Goal: Use online tool/utility

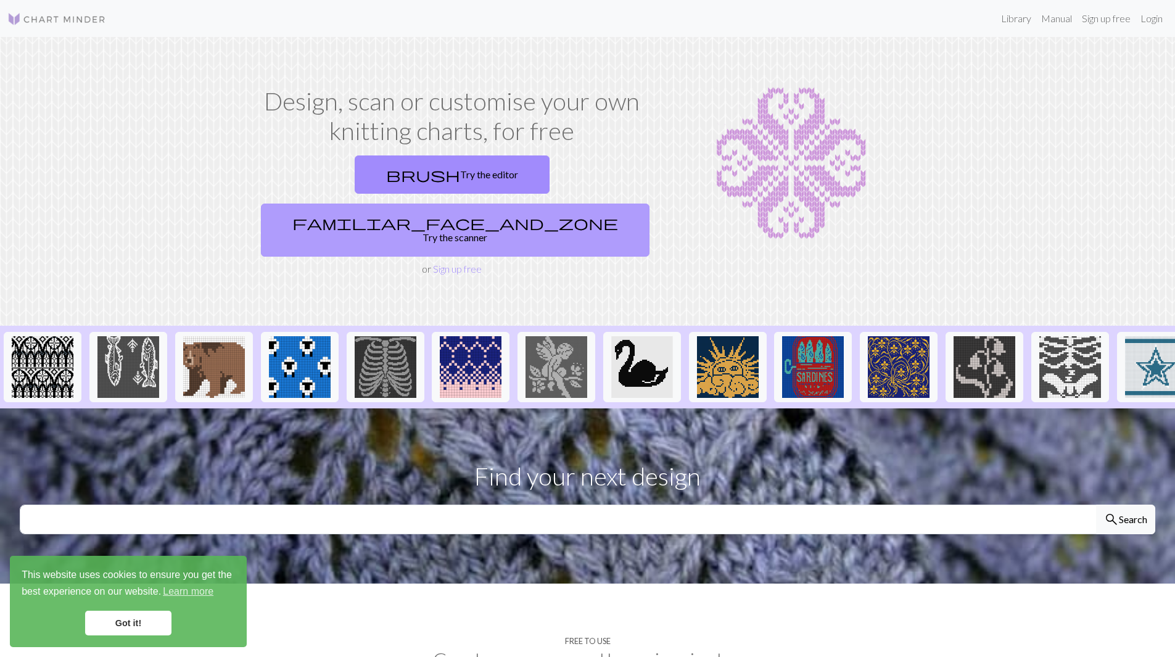
click at [556, 203] on link "familiar_face_and_zone Try the scanner" at bounding box center [455, 229] width 388 height 53
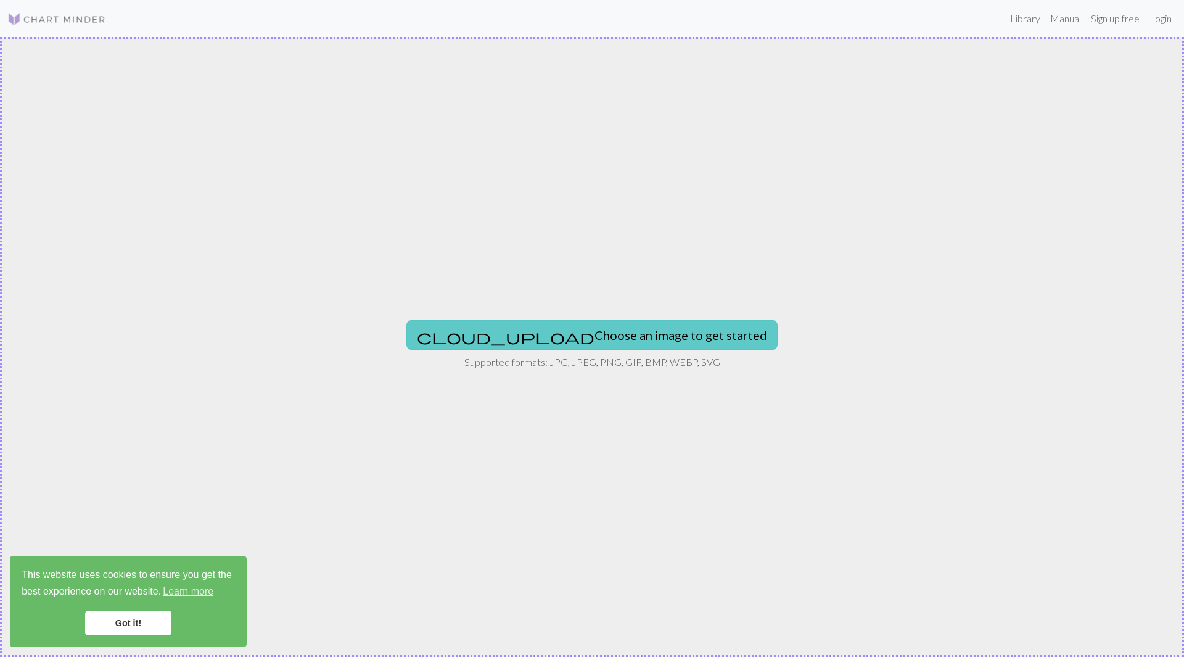
click at [573, 337] on button "cloud_upload Choose an image to get started" at bounding box center [591, 335] width 371 height 30
click at [633, 322] on button "cloud_upload Choose an image to get started" at bounding box center [591, 335] width 371 height 30
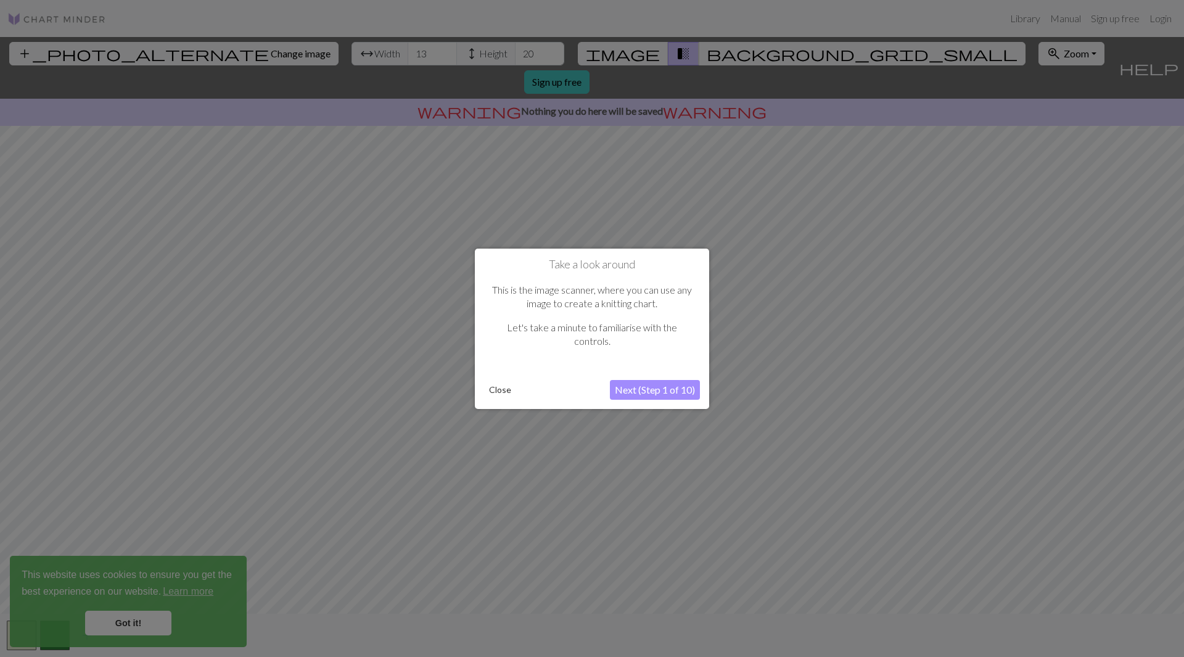
click at [628, 389] on button "Next (Step 1 of 10)" at bounding box center [655, 390] width 90 height 20
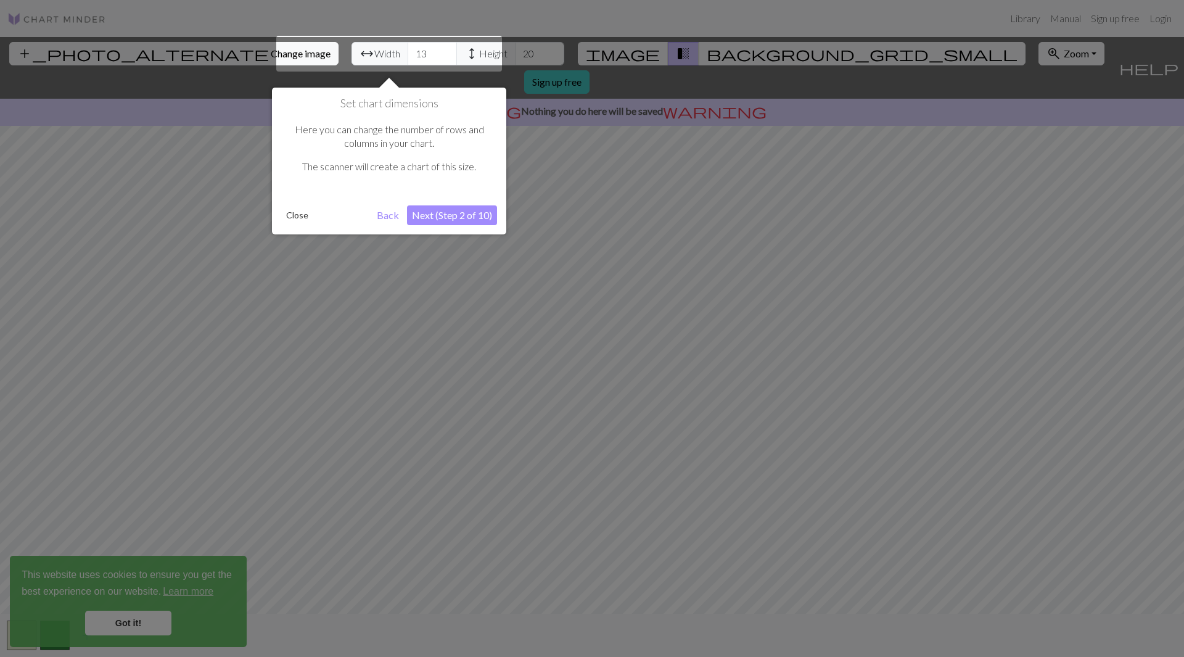
click at [454, 213] on button "Next (Step 2 of 10)" at bounding box center [452, 215] width 90 height 20
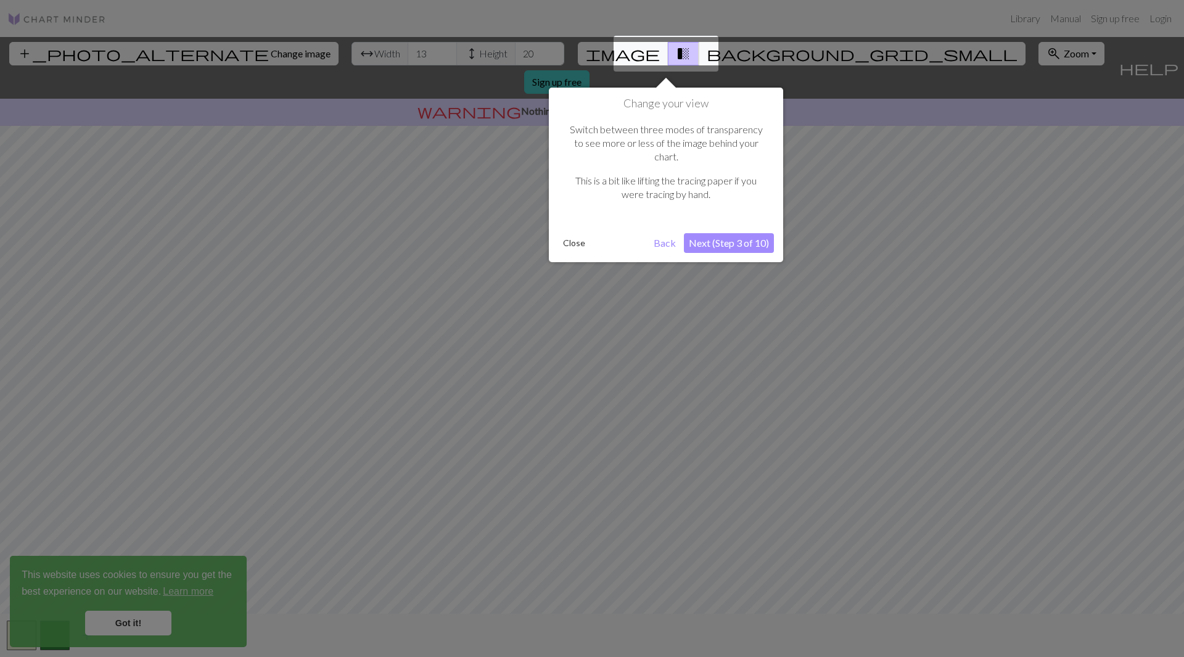
click at [741, 233] on button "Next (Step 3 of 10)" at bounding box center [729, 243] width 90 height 20
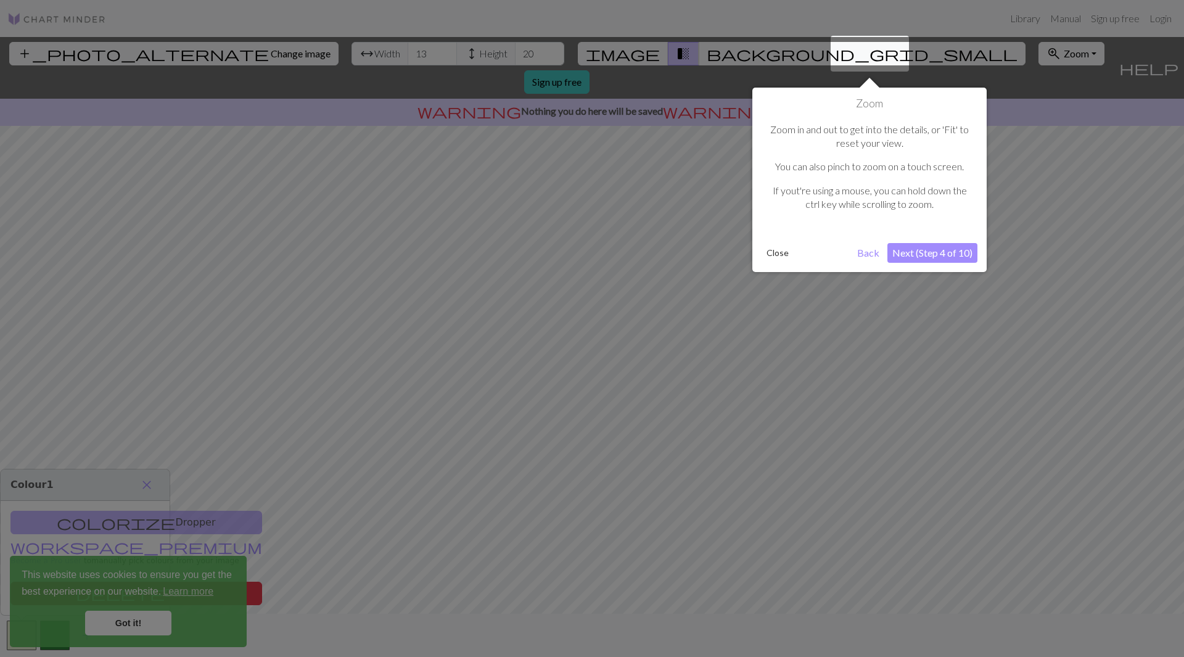
click at [928, 255] on button "Next (Step 4 of 10)" at bounding box center [932, 253] width 90 height 20
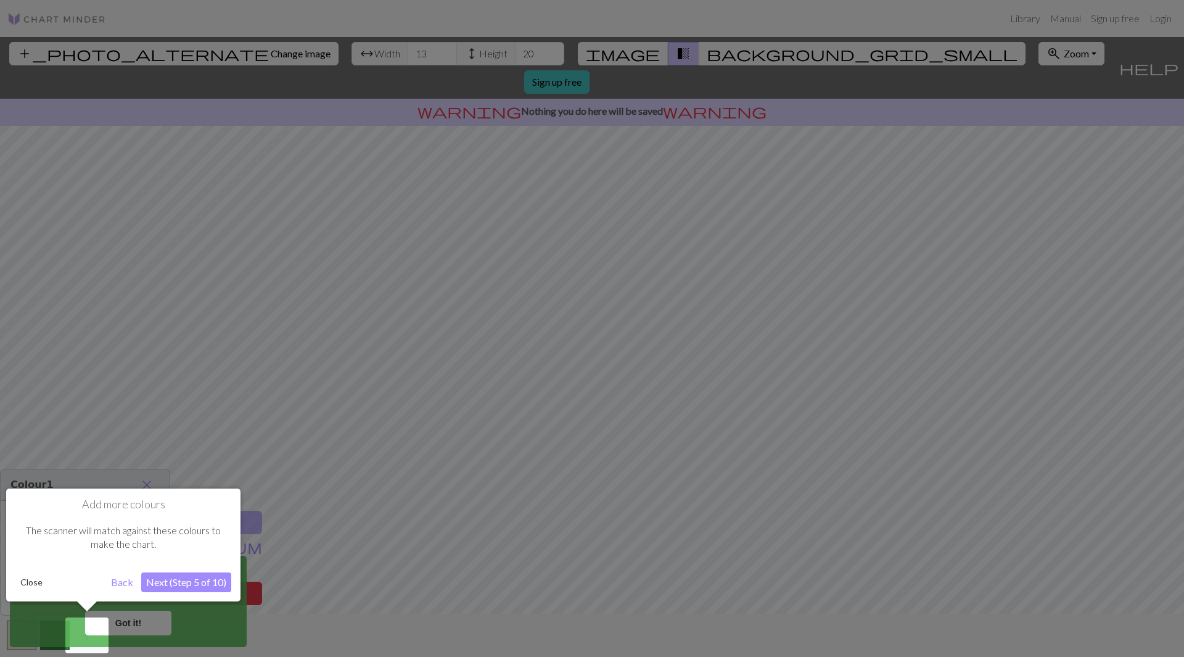
click at [179, 579] on button "Next (Step 5 of 10)" at bounding box center [186, 582] width 90 height 20
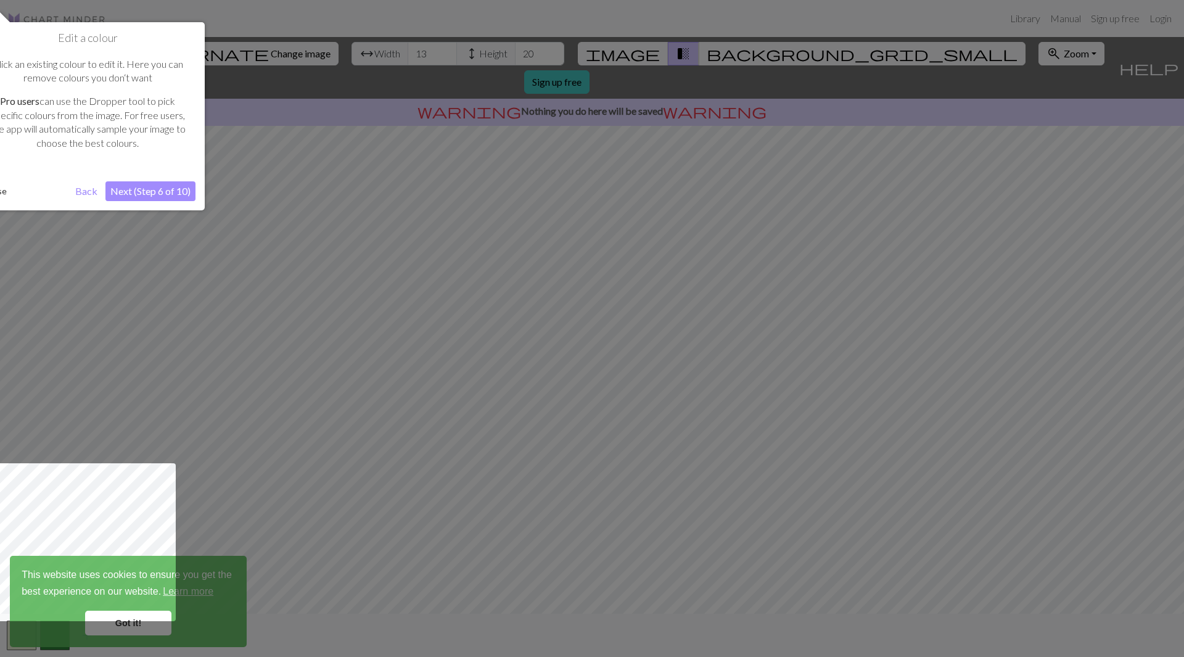
click at [142, 189] on button "Next (Step 6 of 10)" at bounding box center [150, 191] width 90 height 20
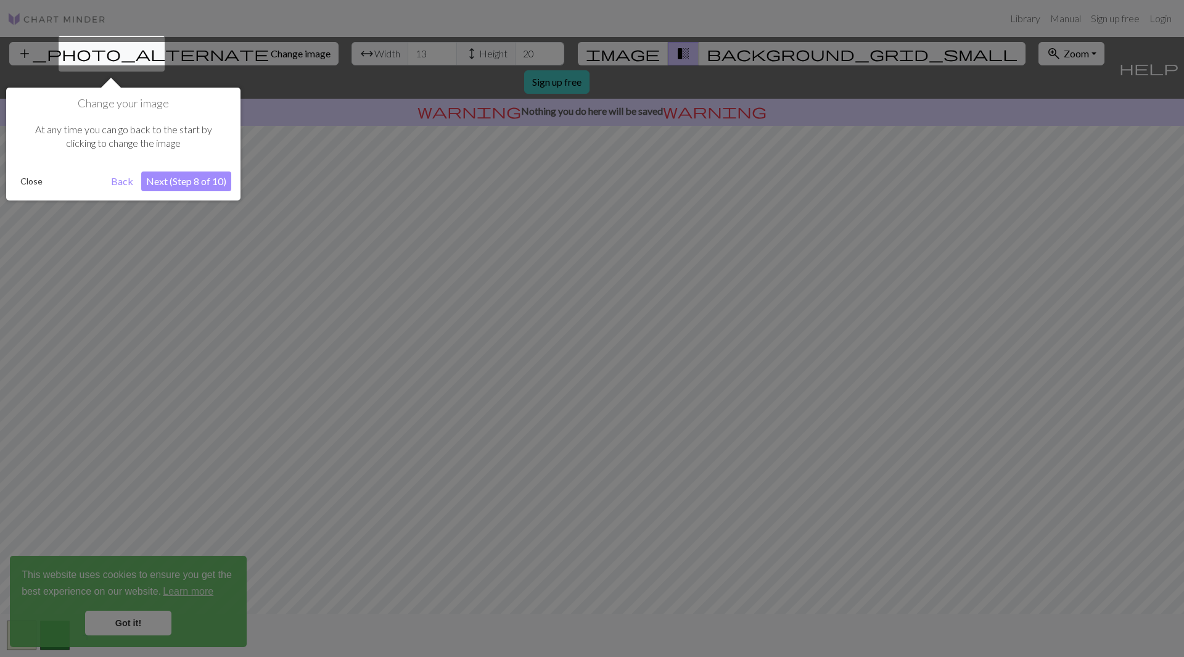
click at [136, 619] on div at bounding box center [592, 328] width 1184 height 657
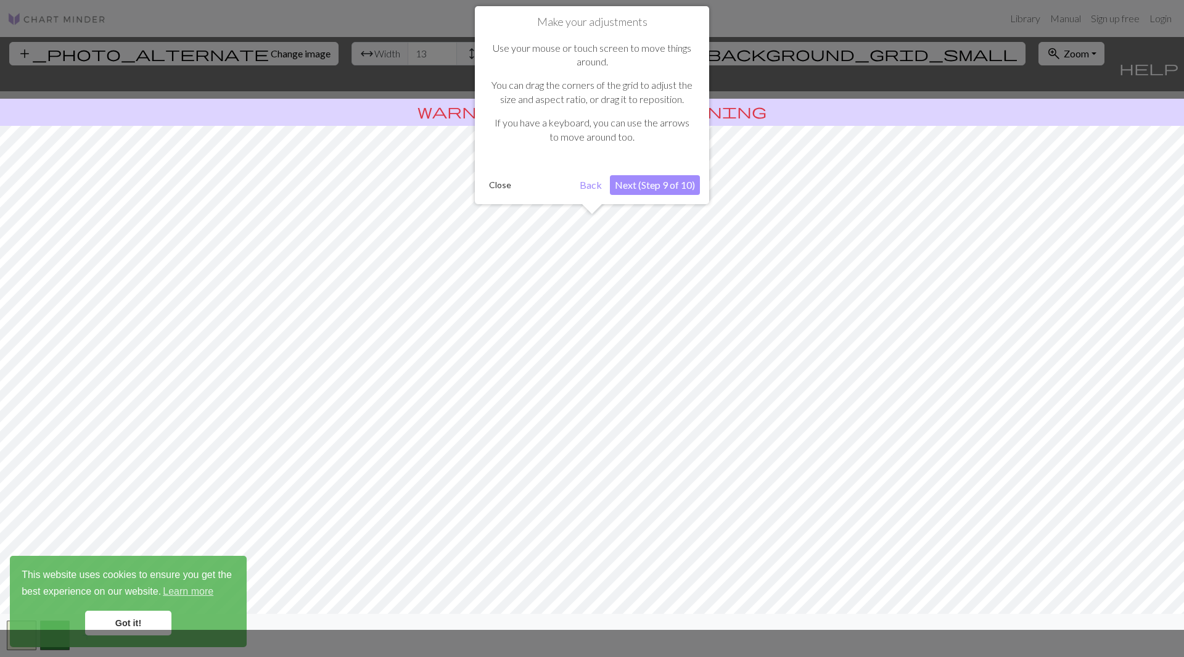
click at [684, 183] on button "Next (Step 9 of 10)" at bounding box center [655, 185] width 90 height 20
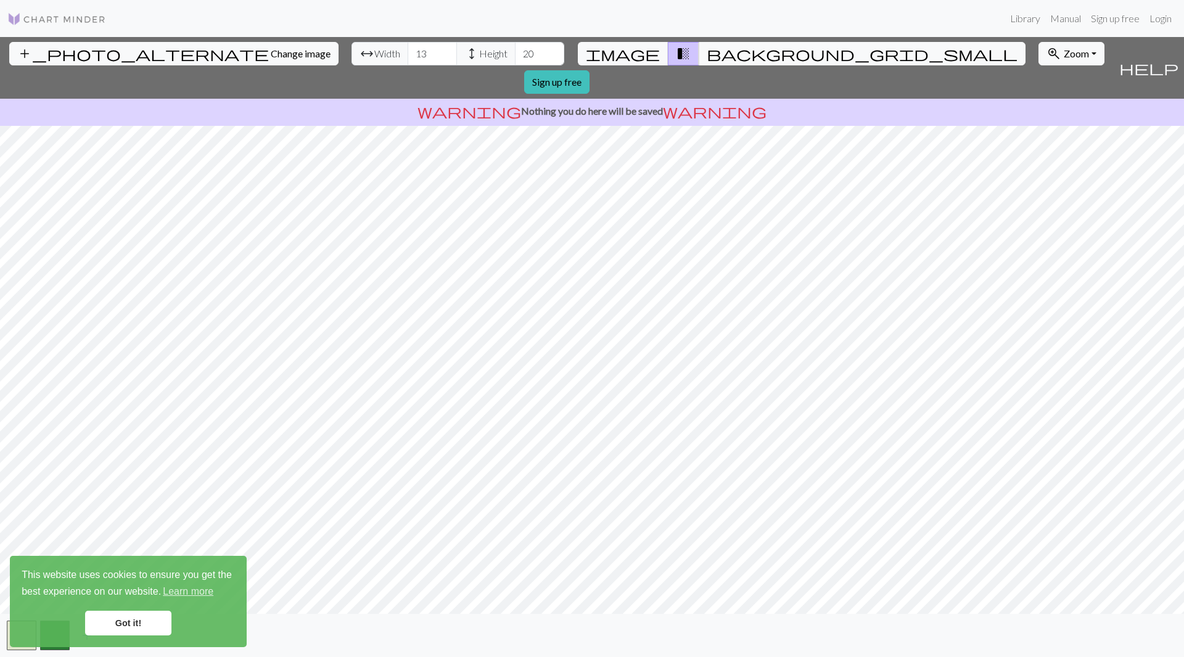
click at [123, 622] on link "Got it!" at bounding box center [128, 622] width 86 height 25
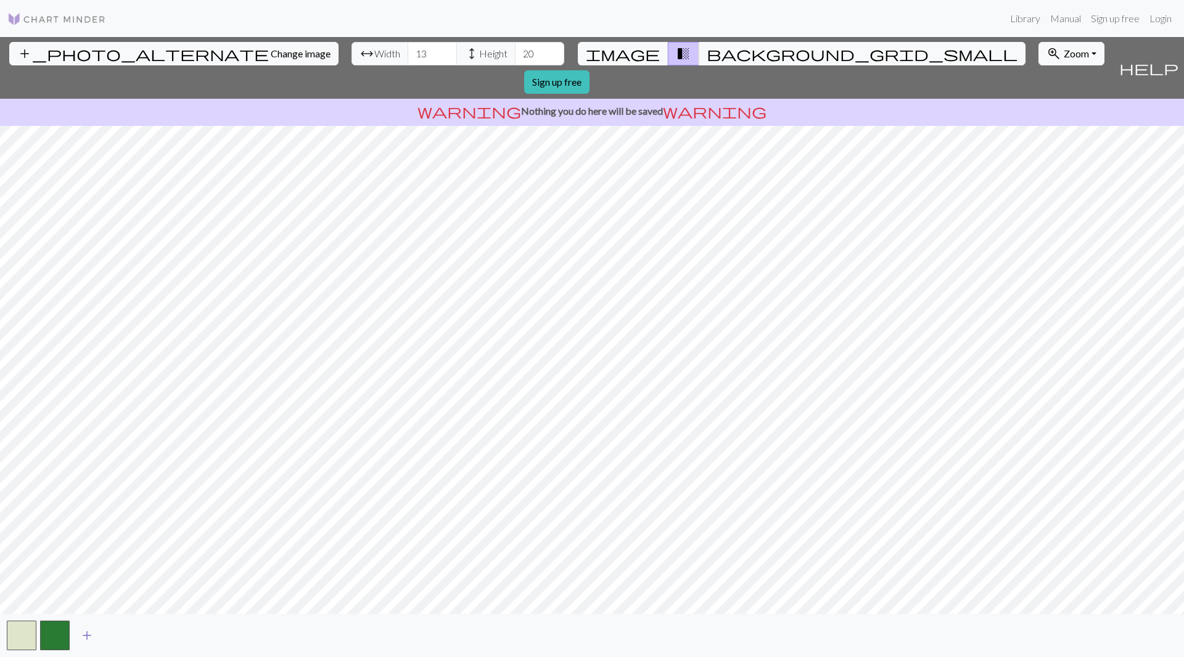
click at [88, 635] on span "add" at bounding box center [87, 634] width 15 height 17
click at [91, 633] on button "button" at bounding box center [88, 635] width 30 height 30
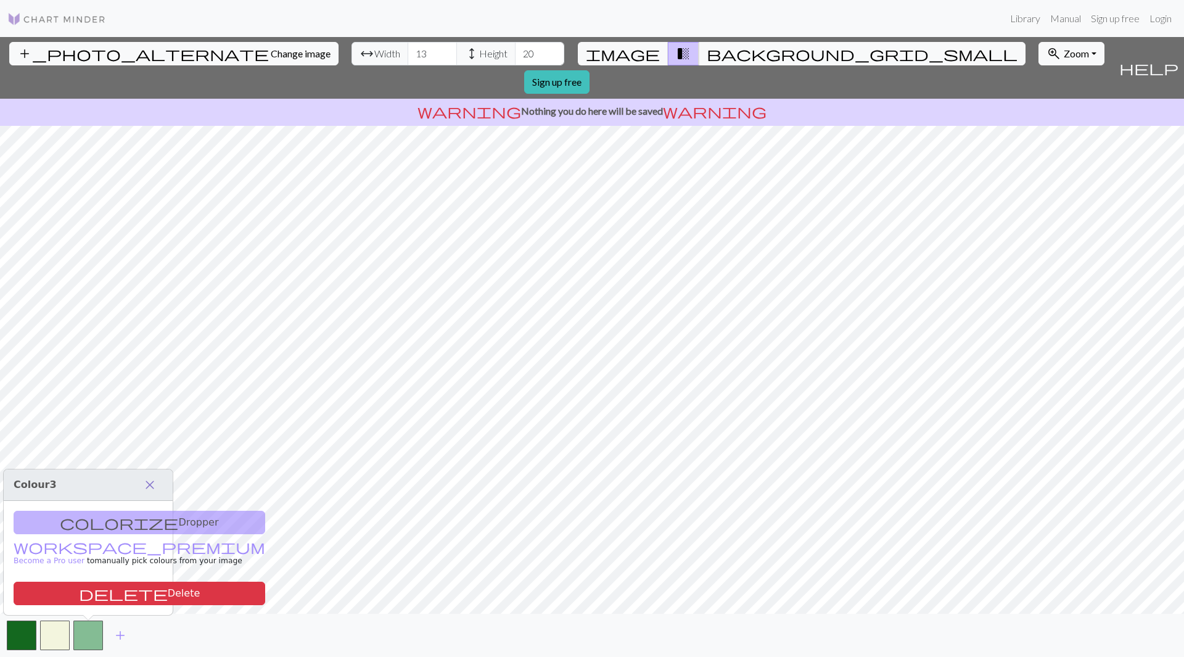
click at [149, 482] on span "close" at bounding box center [149, 484] width 15 height 17
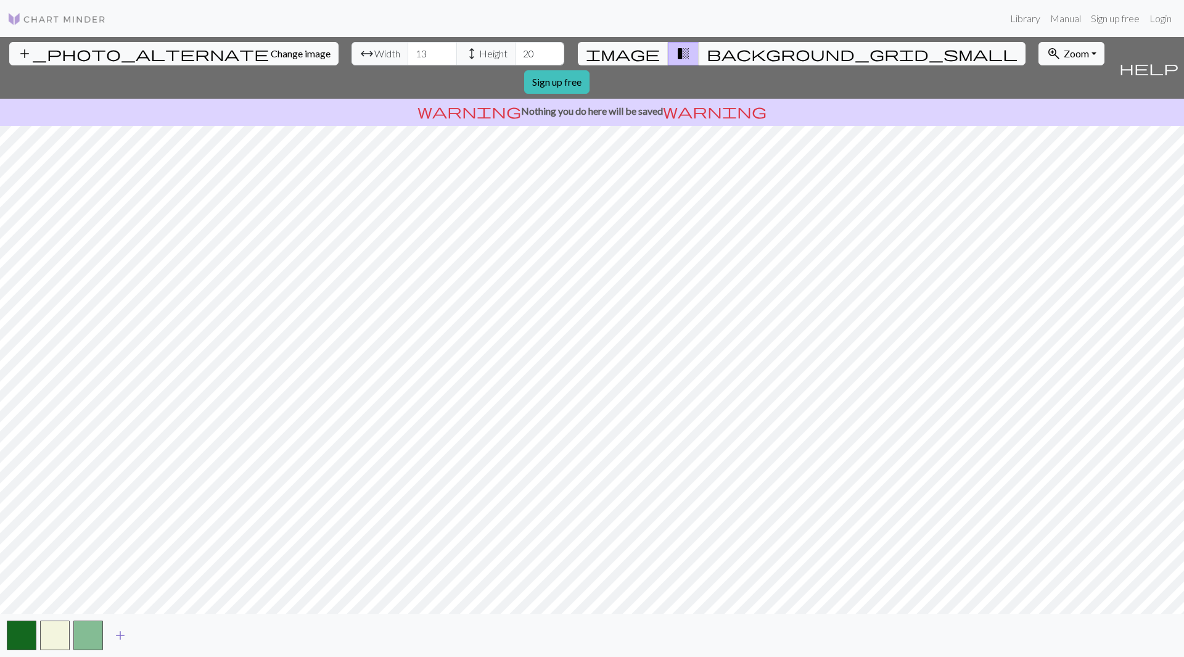
click at [122, 632] on span "add" at bounding box center [120, 634] width 15 height 17
click at [546, 306] on div "add_photo_alternate Change image arrow_range Width 13 height Height 20 image tr…" at bounding box center [592, 347] width 1184 height 620
click at [81, 638] on button "button" at bounding box center [88, 635] width 30 height 30
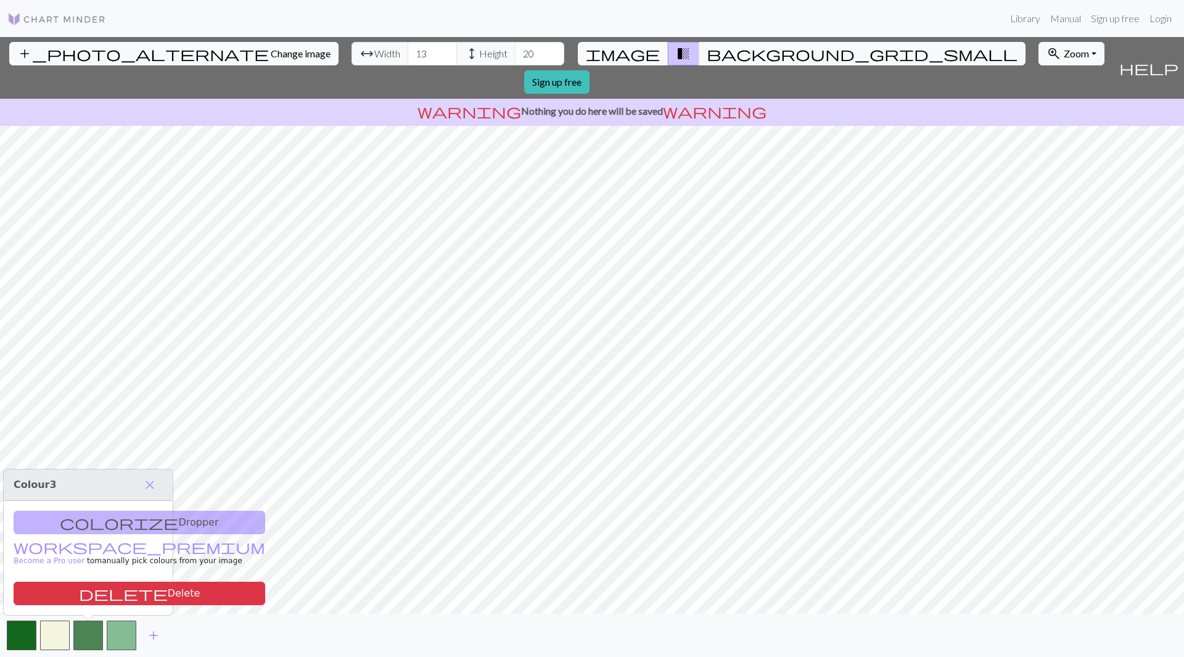
click at [81, 518] on div "colorize Dropper workspace_premium Become a Pro user to manually pick colours f…" at bounding box center [88, 558] width 169 height 114
click at [94, 594] on button "delete Delete" at bounding box center [140, 592] width 252 height 23
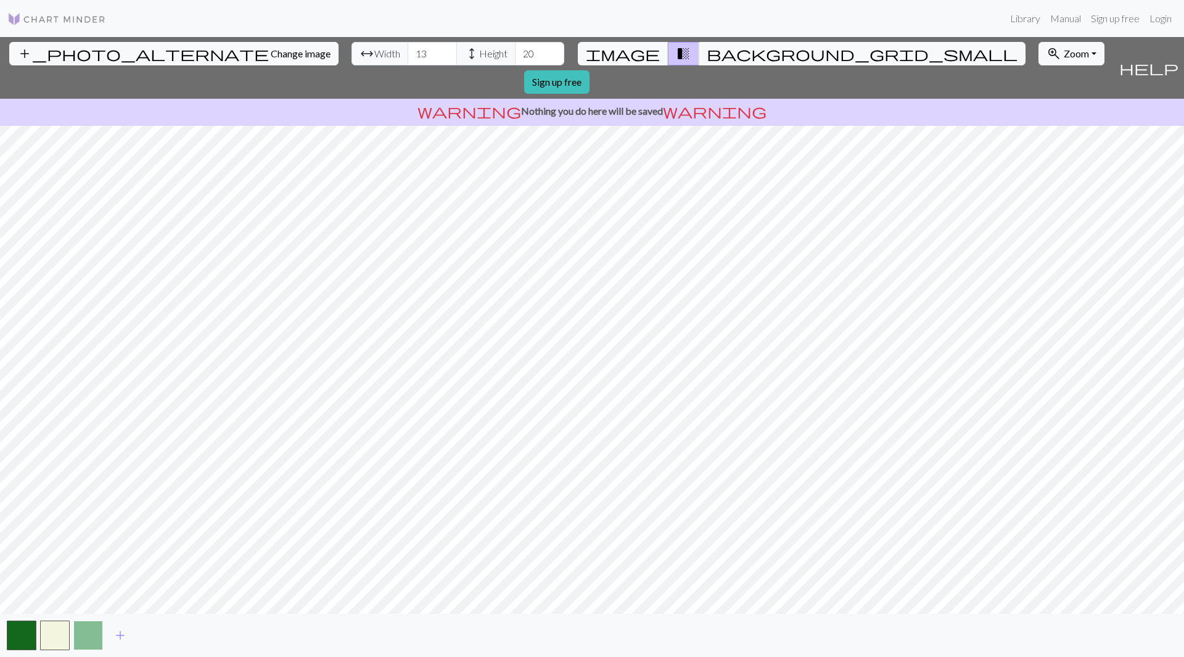
click at [90, 633] on button "button" at bounding box center [88, 635] width 30 height 30
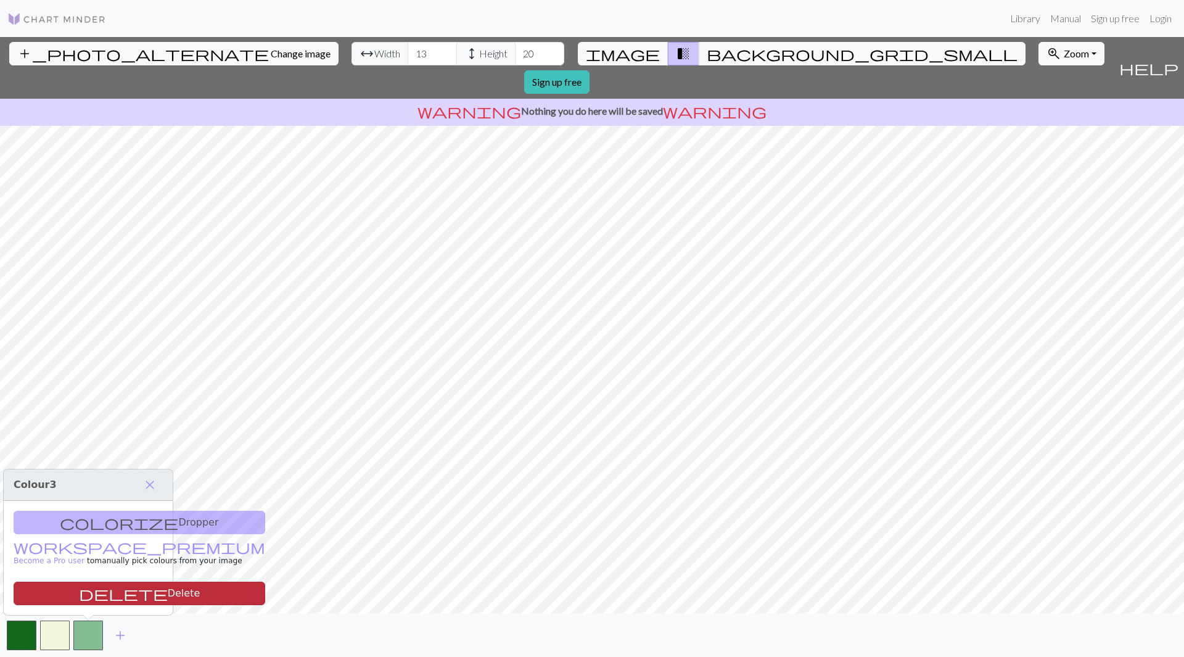
click at [79, 599] on span "delete" at bounding box center [123, 593] width 89 height 17
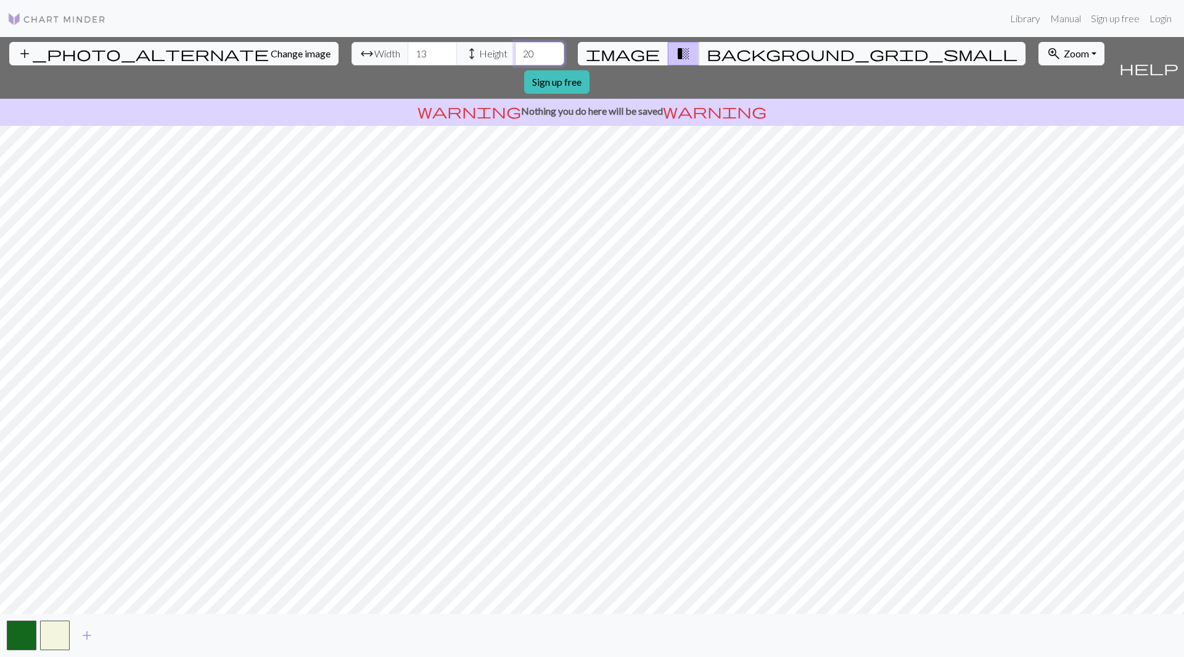
click at [515, 46] on input "20" at bounding box center [539, 53] width 49 height 23
click at [515, 49] on input "21" at bounding box center [539, 53] width 49 height 23
click at [515, 49] on input "22" at bounding box center [539, 53] width 49 height 23
click at [515, 49] on input "23" at bounding box center [539, 53] width 49 height 23
click at [515, 49] on input "24" at bounding box center [539, 53] width 49 height 23
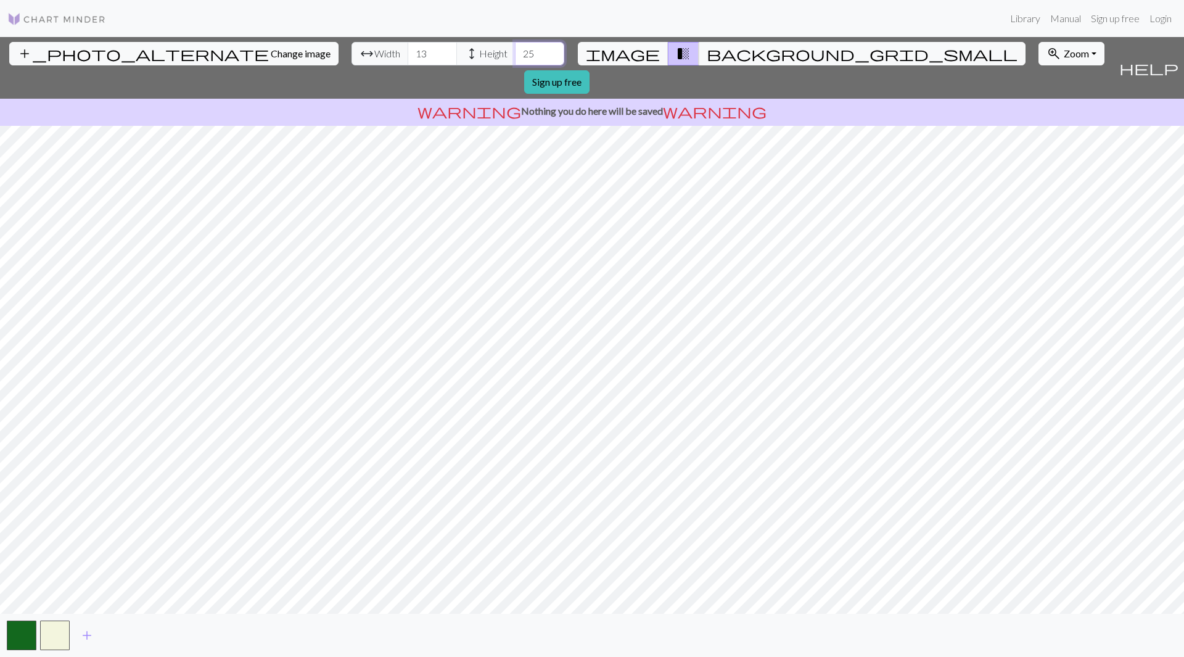
click at [515, 49] on input "25" at bounding box center [539, 53] width 49 height 23
click at [515, 49] on input "26" at bounding box center [539, 53] width 49 height 23
click at [515, 49] on input "27" at bounding box center [539, 53] width 49 height 23
click at [515, 49] on input "28" at bounding box center [539, 53] width 49 height 23
click at [515, 49] on input "29" at bounding box center [539, 53] width 49 height 23
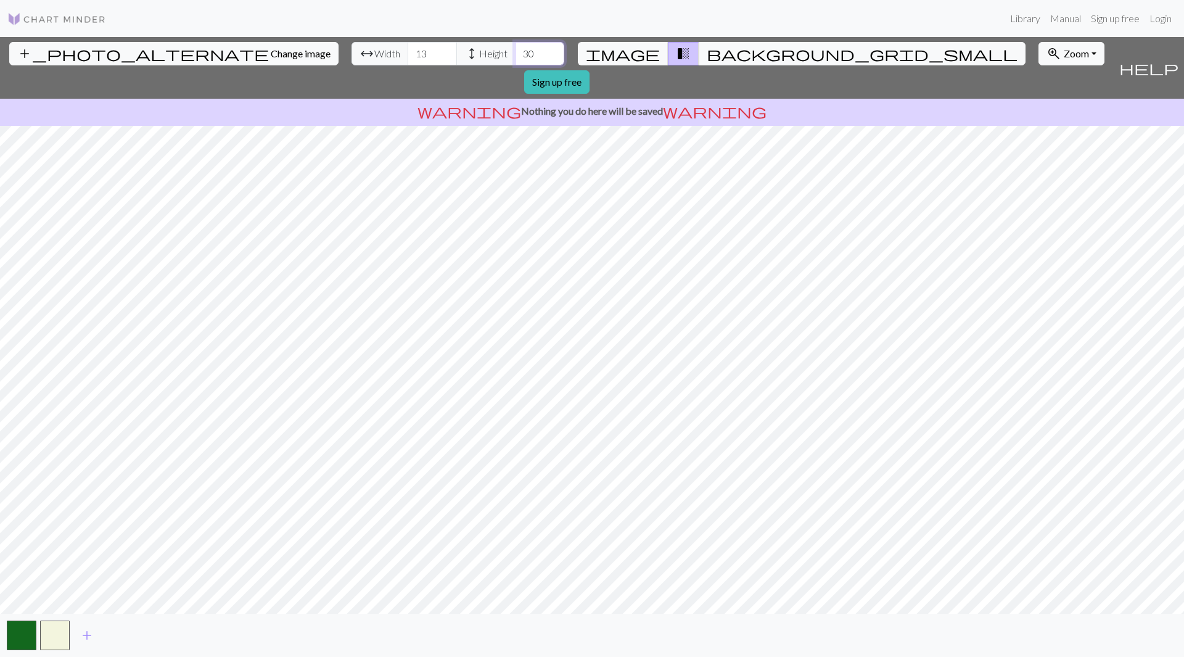
click at [515, 47] on input "30" at bounding box center [539, 53] width 49 height 23
click at [515, 47] on input "31" at bounding box center [539, 53] width 49 height 23
click at [515, 47] on input "32" at bounding box center [539, 53] width 49 height 23
click at [515, 47] on input "33" at bounding box center [539, 53] width 49 height 23
click at [515, 47] on input "34" at bounding box center [539, 53] width 49 height 23
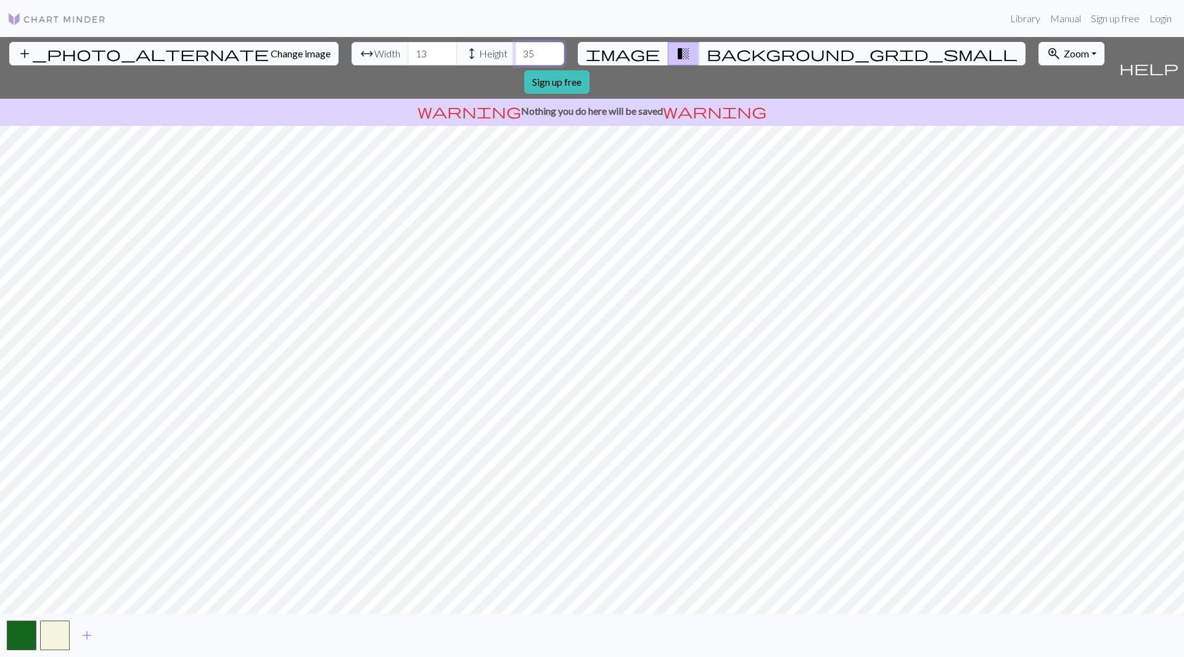
click at [515, 47] on input "35" at bounding box center [539, 53] width 49 height 23
click at [515, 47] on input "36" at bounding box center [539, 53] width 49 height 23
click at [515, 47] on input "37" at bounding box center [539, 53] width 49 height 23
click at [515, 47] on input "38" at bounding box center [539, 53] width 49 height 23
click at [515, 47] on input "39" at bounding box center [539, 53] width 49 height 23
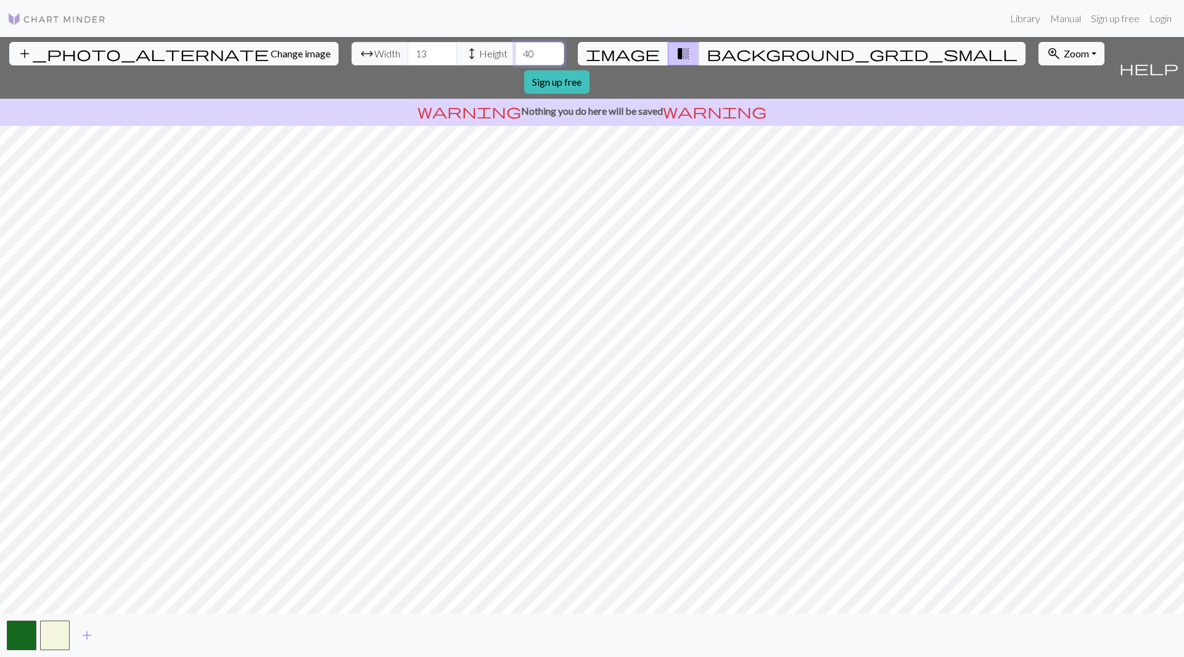
click at [515, 47] on input "40" at bounding box center [539, 53] width 49 height 23
click at [515, 47] on input "41" at bounding box center [539, 53] width 49 height 23
click at [515, 47] on input "42" at bounding box center [539, 53] width 49 height 23
click at [515, 47] on input "43" at bounding box center [539, 53] width 49 height 23
click at [515, 47] on input "44" at bounding box center [539, 53] width 49 height 23
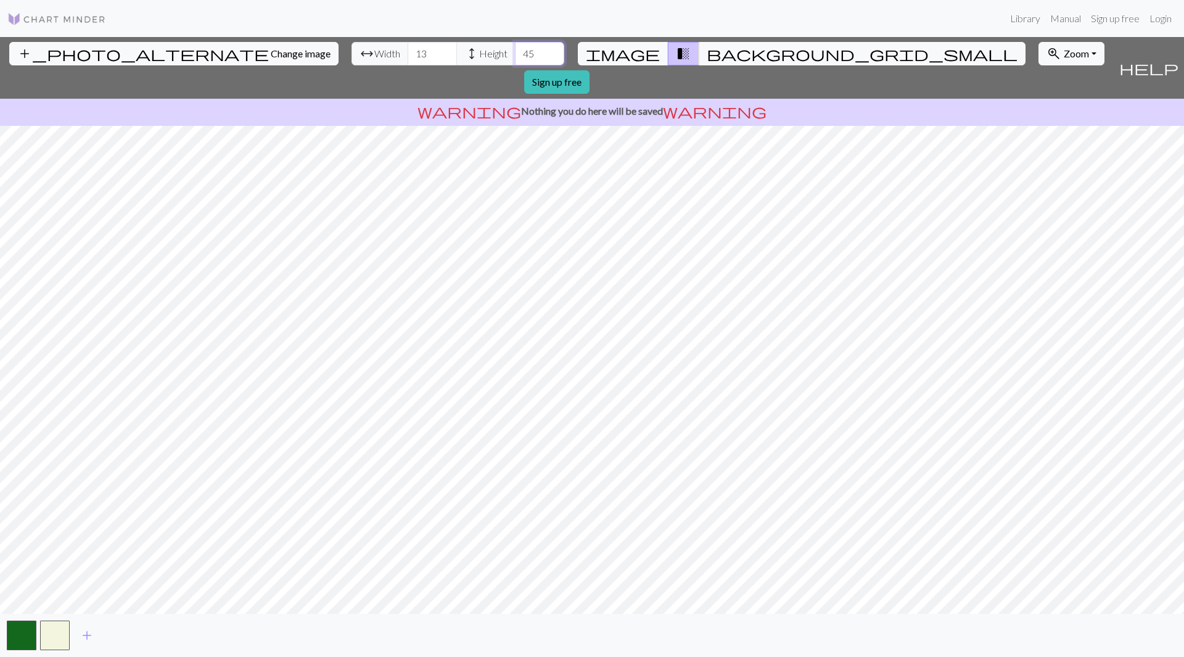
click at [515, 47] on input "45" at bounding box center [539, 53] width 49 height 23
click at [515, 47] on input "46" at bounding box center [539, 53] width 49 height 23
click at [515, 47] on input "47" at bounding box center [539, 53] width 49 height 23
click at [515, 47] on input "48" at bounding box center [539, 53] width 49 height 23
click at [515, 47] on input "49" at bounding box center [539, 53] width 49 height 23
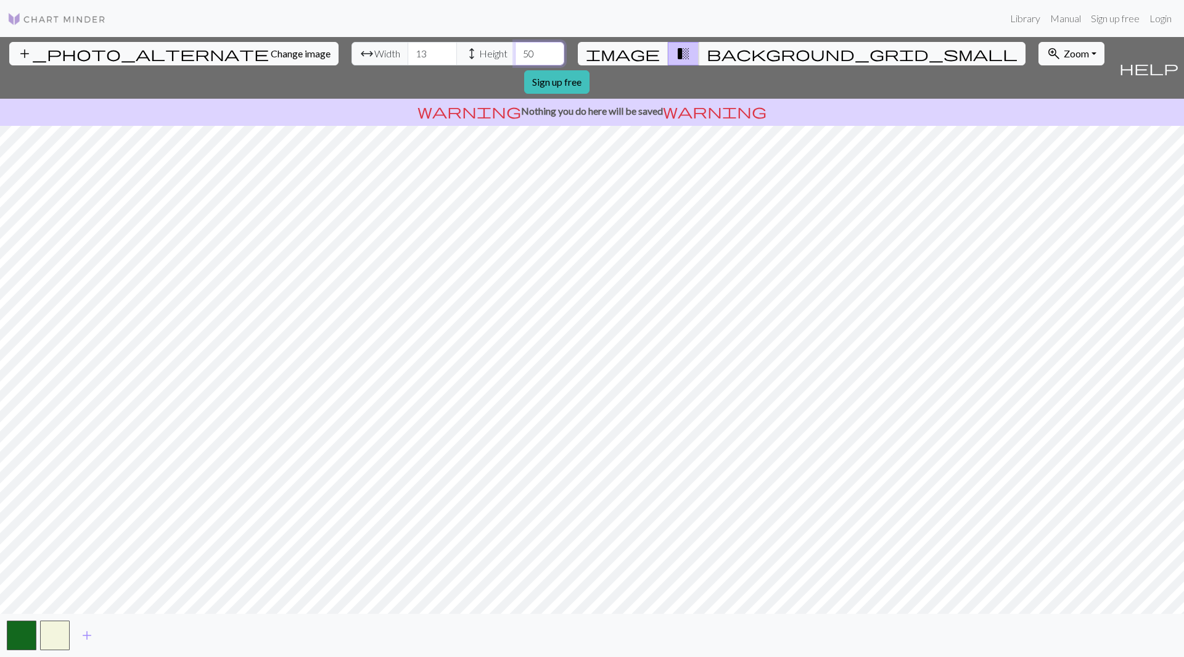
type input "50"
click at [515, 47] on input "50" at bounding box center [539, 53] width 49 height 23
click at [408, 59] on input "12" at bounding box center [432, 53] width 49 height 23
click at [408, 59] on input "11" at bounding box center [432, 53] width 49 height 23
click at [408, 59] on input "10" at bounding box center [432, 53] width 49 height 23
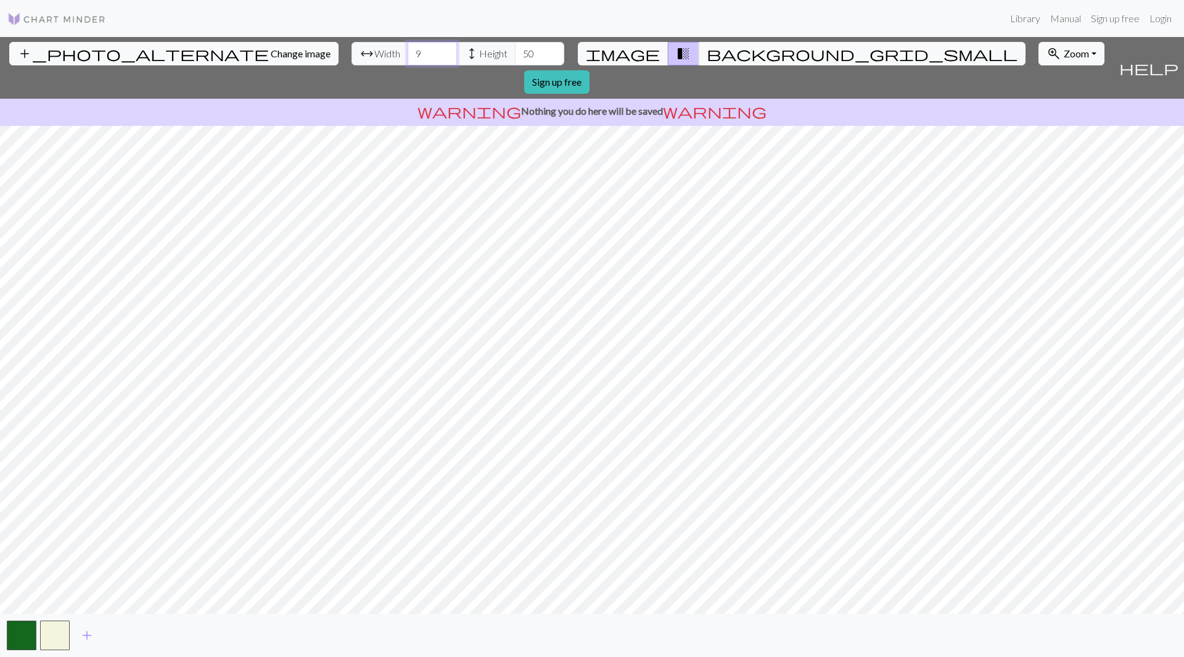
click at [408, 59] on input "9" at bounding box center [432, 53] width 49 height 23
click at [408, 59] on input "8" at bounding box center [432, 53] width 49 height 23
click at [408, 49] on input "9" at bounding box center [432, 53] width 49 height 23
click at [408, 49] on input "10" at bounding box center [432, 53] width 49 height 23
click at [408, 49] on input "11" at bounding box center [432, 53] width 49 height 23
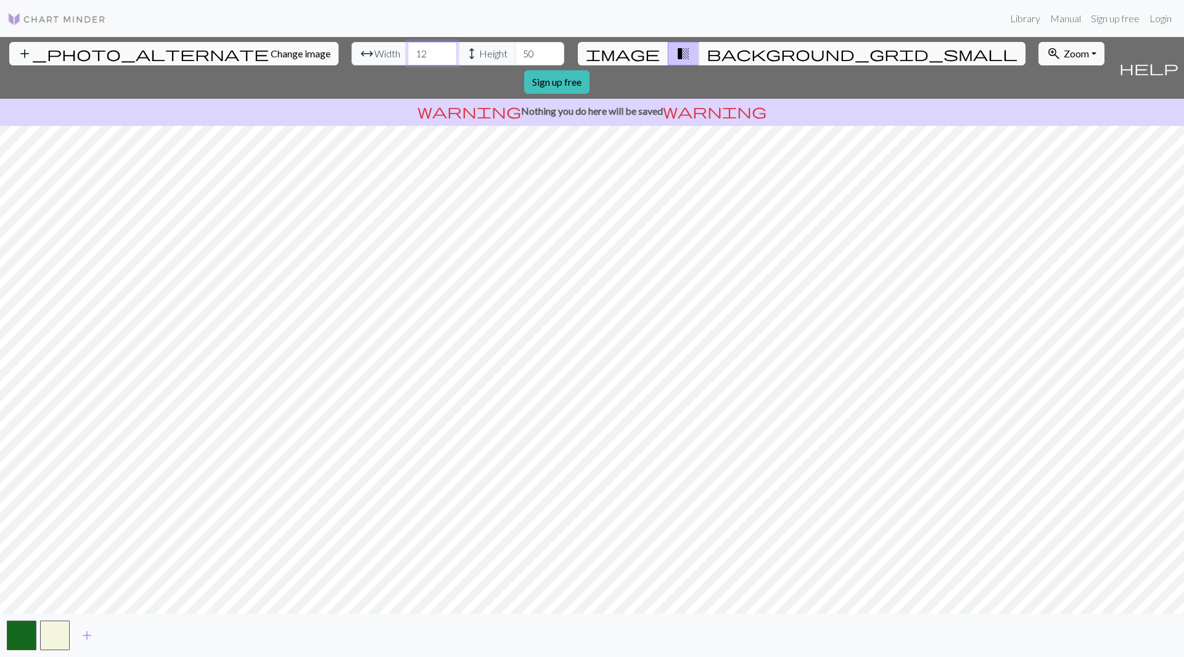
click at [408, 49] on input "12" at bounding box center [432, 53] width 49 height 23
click at [408, 49] on input "13" at bounding box center [432, 53] width 49 height 23
click at [408, 49] on input "14" at bounding box center [432, 53] width 49 height 23
click at [408, 49] on input "15" at bounding box center [432, 53] width 49 height 23
click at [408, 49] on input "16" at bounding box center [432, 53] width 49 height 23
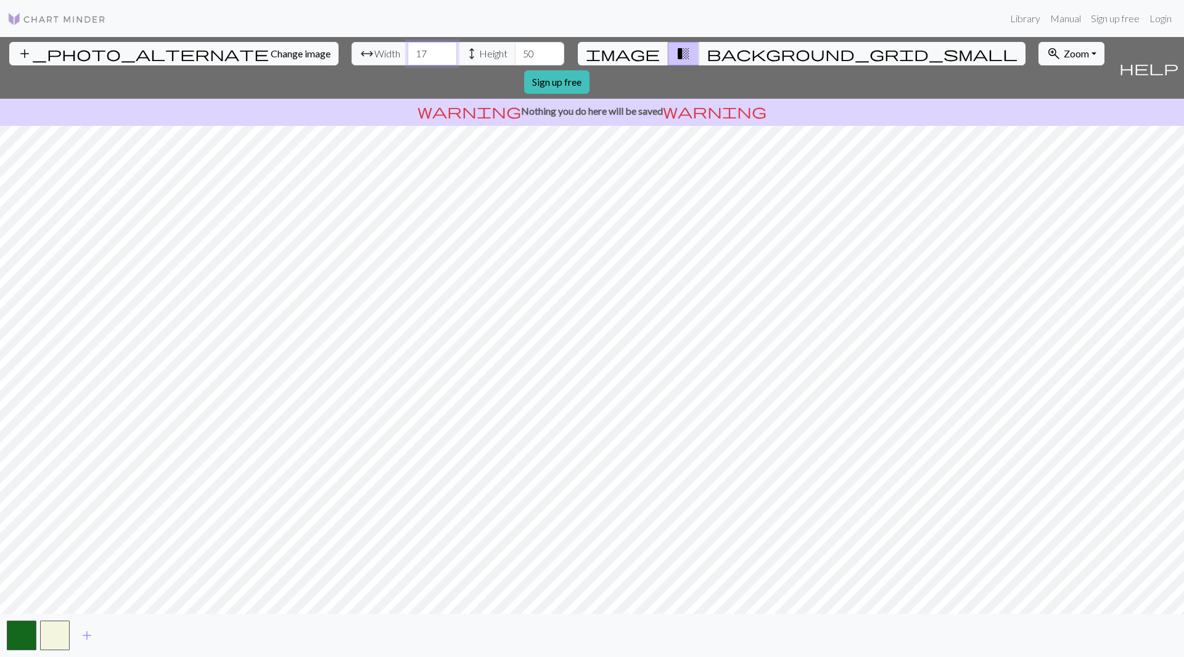
click at [408, 49] on input "17" at bounding box center [432, 53] width 49 height 23
click at [408, 49] on input "18" at bounding box center [432, 53] width 49 height 23
click at [408, 49] on input "19" at bounding box center [432, 53] width 49 height 23
click at [408, 49] on input "20" at bounding box center [432, 53] width 49 height 23
click at [408, 49] on input "21" at bounding box center [432, 53] width 49 height 23
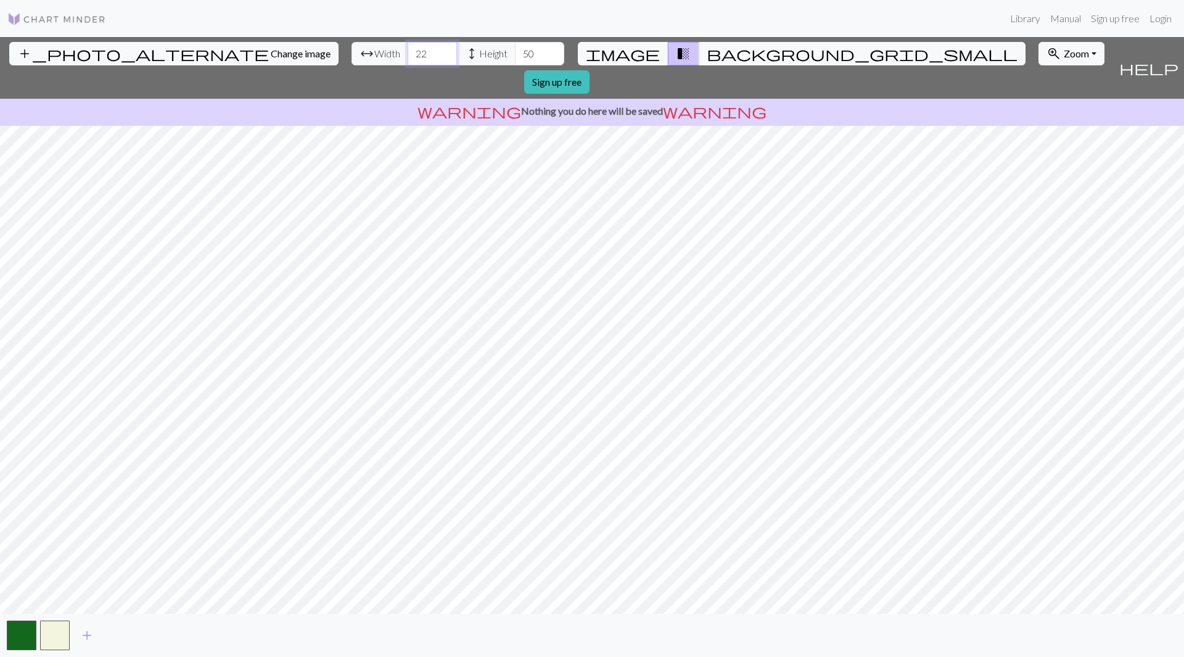
click at [408, 49] on input "22" at bounding box center [432, 53] width 49 height 23
click at [408, 49] on input "23" at bounding box center [432, 53] width 49 height 23
click at [408, 49] on input "24" at bounding box center [432, 53] width 49 height 23
click at [408, 49] on input "25" at bounding box center [432, 53] width 49 height 23
click at [408, 49] on input "26" at bounding box center [432, 53] width 49 height 23
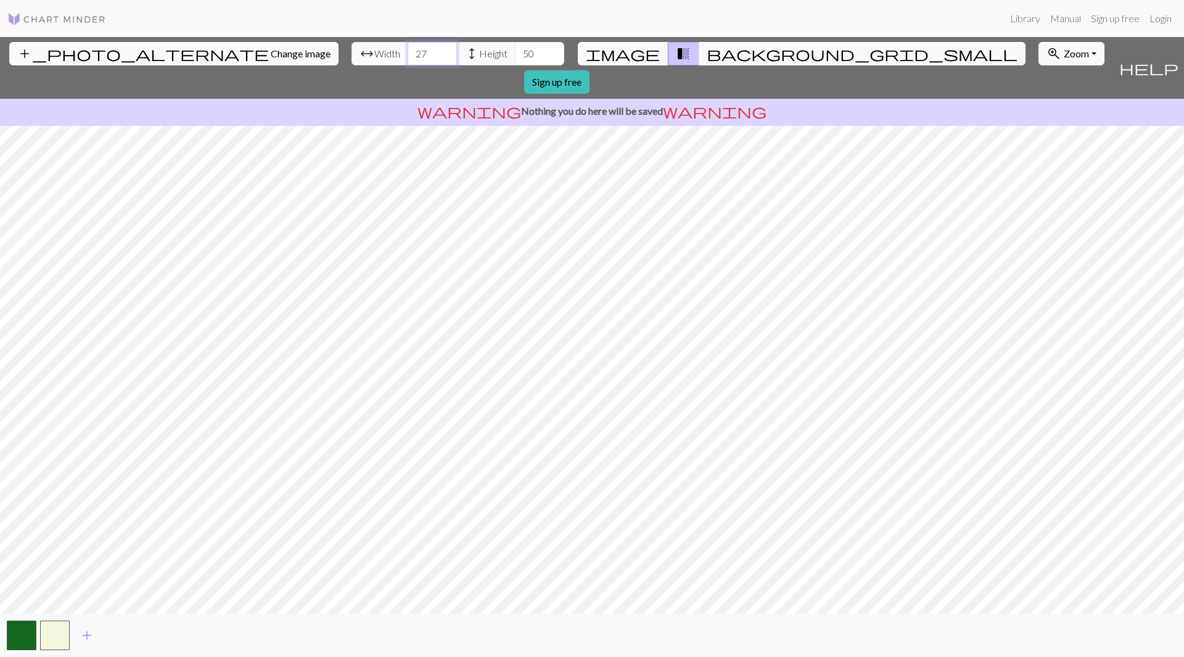
click at [408, 49] on input "27" at bounding box center [432, 53] width 49 height 23
click at [408, 49] on input "28" at bounding box center [432, 53] width 49 height 23
click at [408, 49] on input "29" at bounding box center [432, 53] width 49 height 23
click at [408, 49] on input "30" at bounding box center [432, 53] width 49 height 23
click at [408, 49] on input "31" at bounding box center [432, 53] width 49 height 23
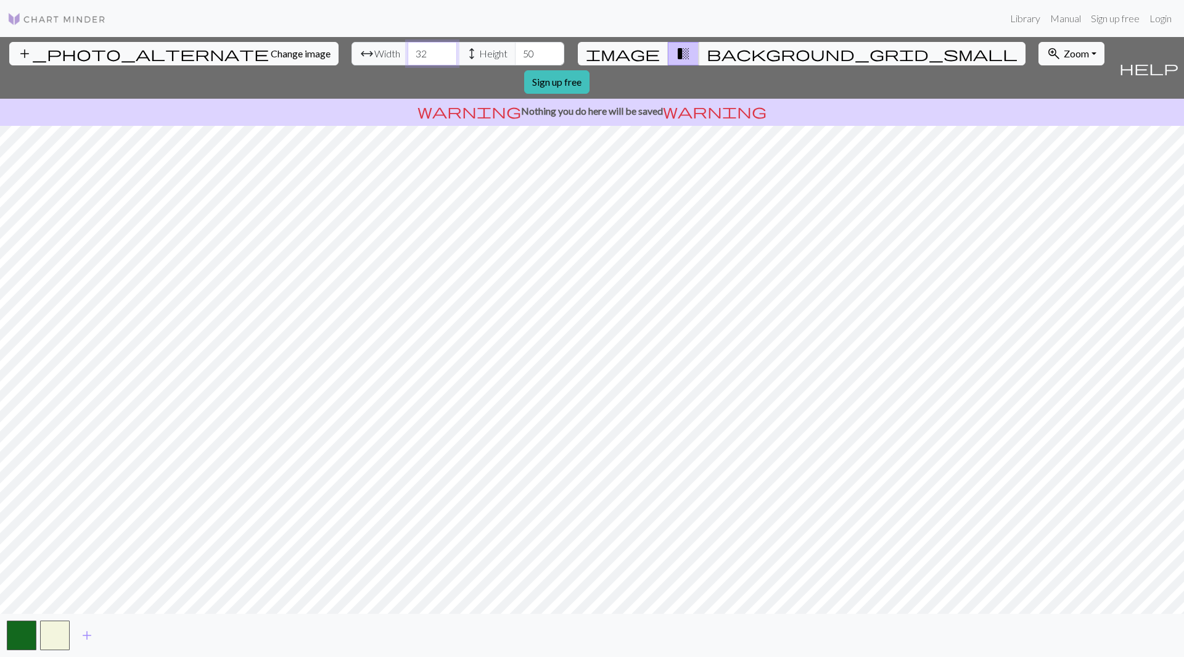
click at [408, 49] on input "32" at bounding box center [432, 53] width 49 height 23
click at [408, 49] on input "33" at bounding box center [432, 53] width 49 height 23
click at [408, 49] on input "34" at bounding box center [432, 53] width 49 height 23
click at [408, 49] on input "35" at bounding box center [432, 53] width 49 height 23
click at [408, 49] on input "36" at bounding box center [432, 53] width 49 height 23
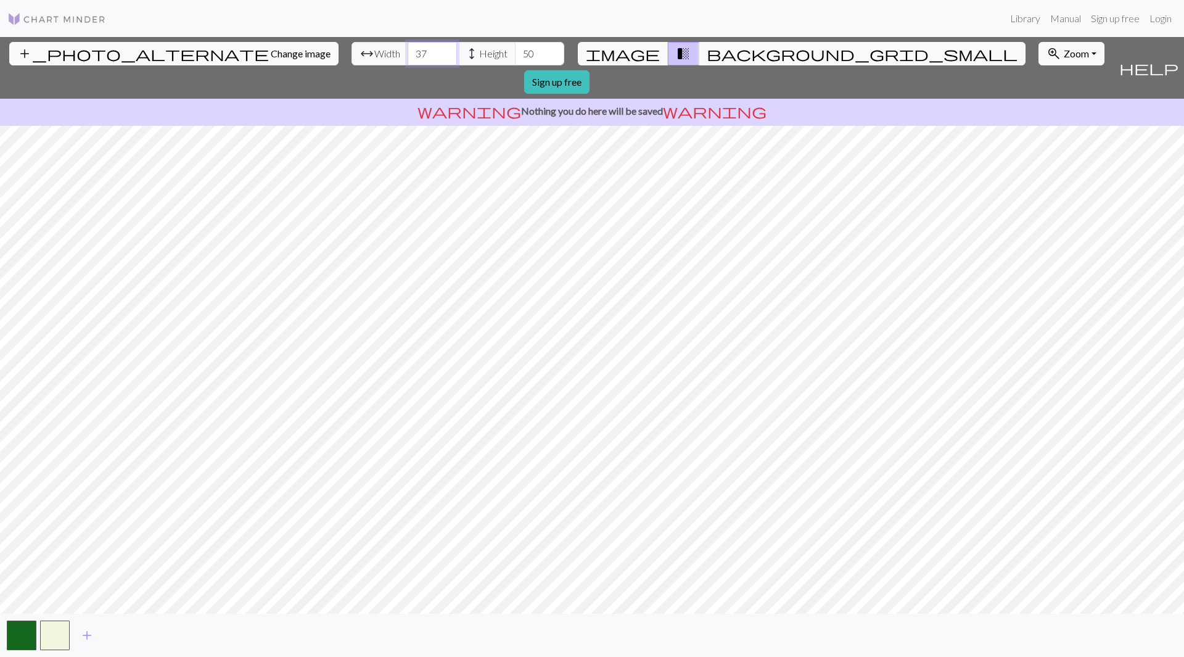
click at [408, 49] on input "37" at bounding box center [432, 53] width 49 height 23
click at [408, 49] on input "38" at bounding box center [432, 53] width 49 height 23
click at [408, 49] on input "39" at bounding box center [432, 53] width 49 height 23
type input "40"
click at [408, 49] on input "40" at bounding box center [432, 53] width 49 height 23
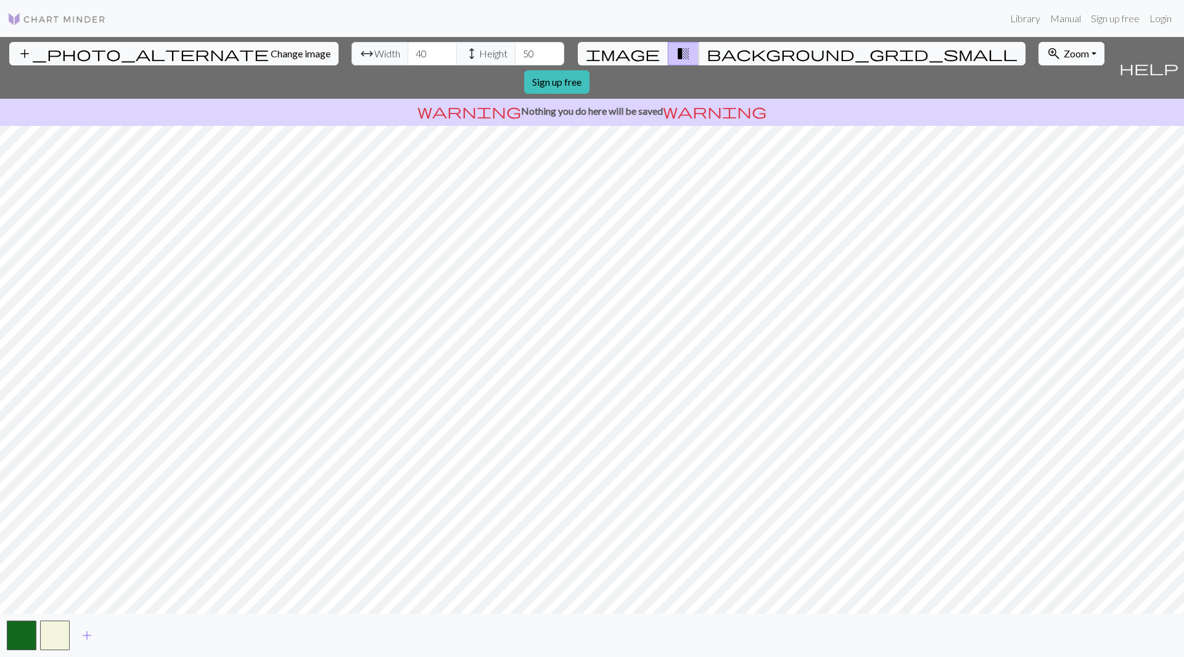
click at [1064, 52] on span "Zoom" at bounding box center [1076, 53] width 25 height 12
click at [1039, 169] on button "100%" at bounding box center [1087, 170] width 97 height 20
click at [1038, 45] on button "zoom_in Zoom Zoom" at bounding box center [1071, 53] width 66 height 23
click at [1039, 207] on button "200%" at bounding box center [1087, 210] width 97 height 20
click at [55, 628] on button "button" at bounding box center [55, 635] width 30 height 30
